Goal: Information Seeking & Learning: Learn about a topic

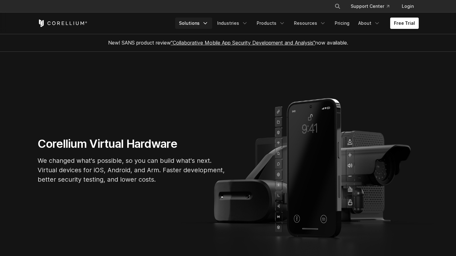
click at [200, 23] on link "Solutions" at bounding box center [193, 23] width 37 height 11
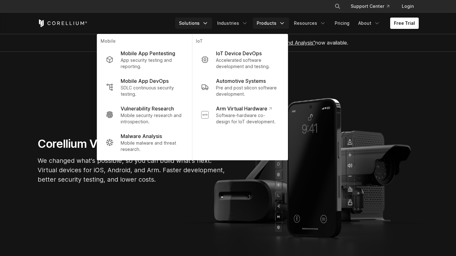
click at [261, 27] on link "Products" at bounding box center [271, 23] width 36 height 11
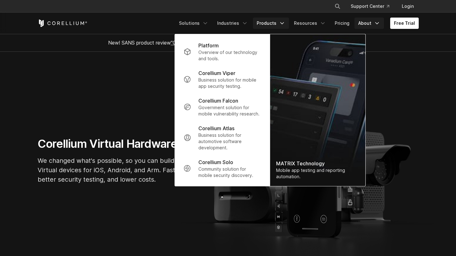
click at [377, 24] on icon "Navigation Menu" at bounding box center [377, 23] width 6 height 6
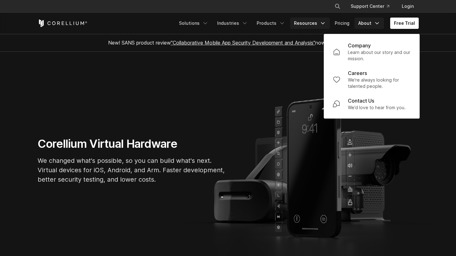
click at [319, 21] on link "Resources" at bounding box center [309, 23] width 39 height 11
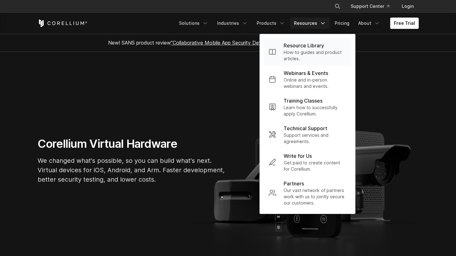
click at [308, 52] on p "How-to guides and product articles." at bounding box center [315, 55] width 63 height 13
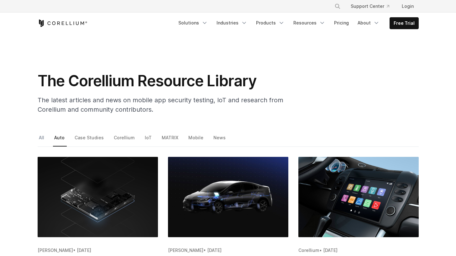
click at [42, 139] on link "All" at bounding box center [42, 139] width 9 height 13
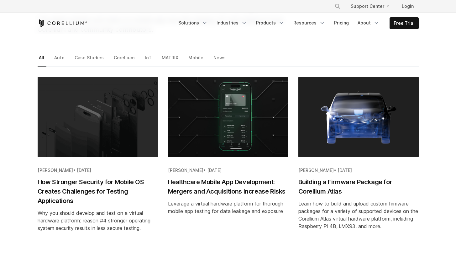
scroll to position [80, 0]
